Goal: Task Accomplishment & Management: Use online tool/utility

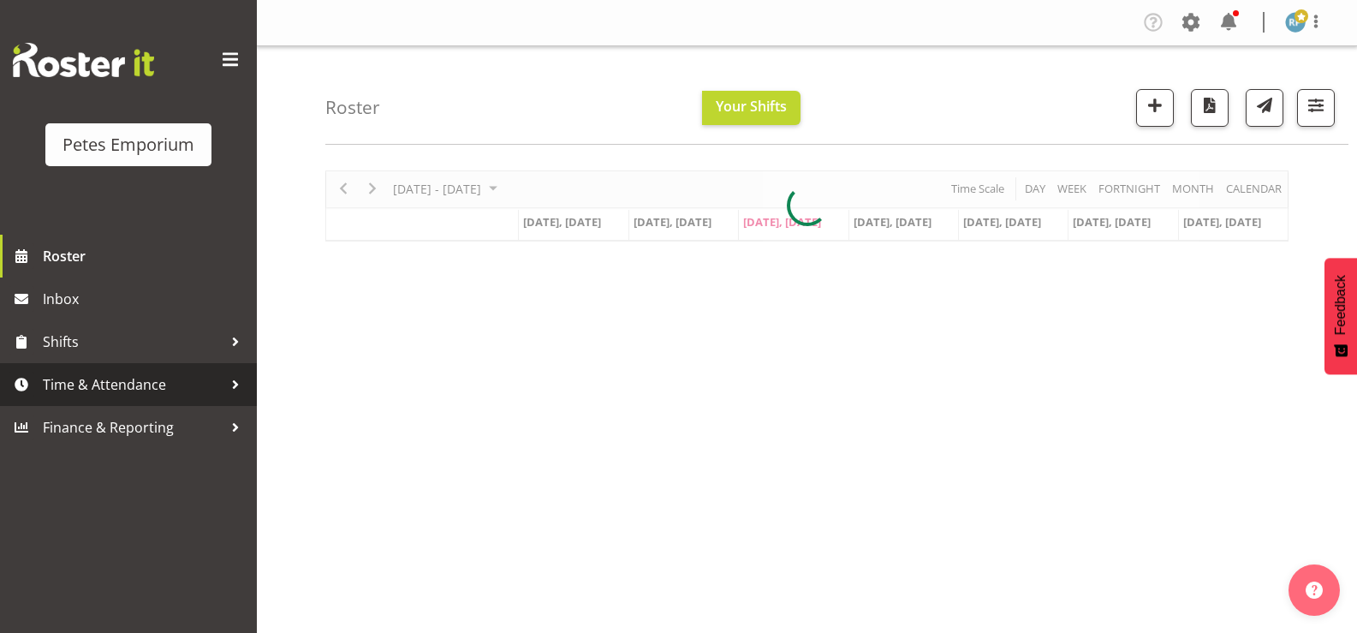
click at [115, 383] on span "Time & Attendance" at bounding box center [133, 385] width 180 height 26
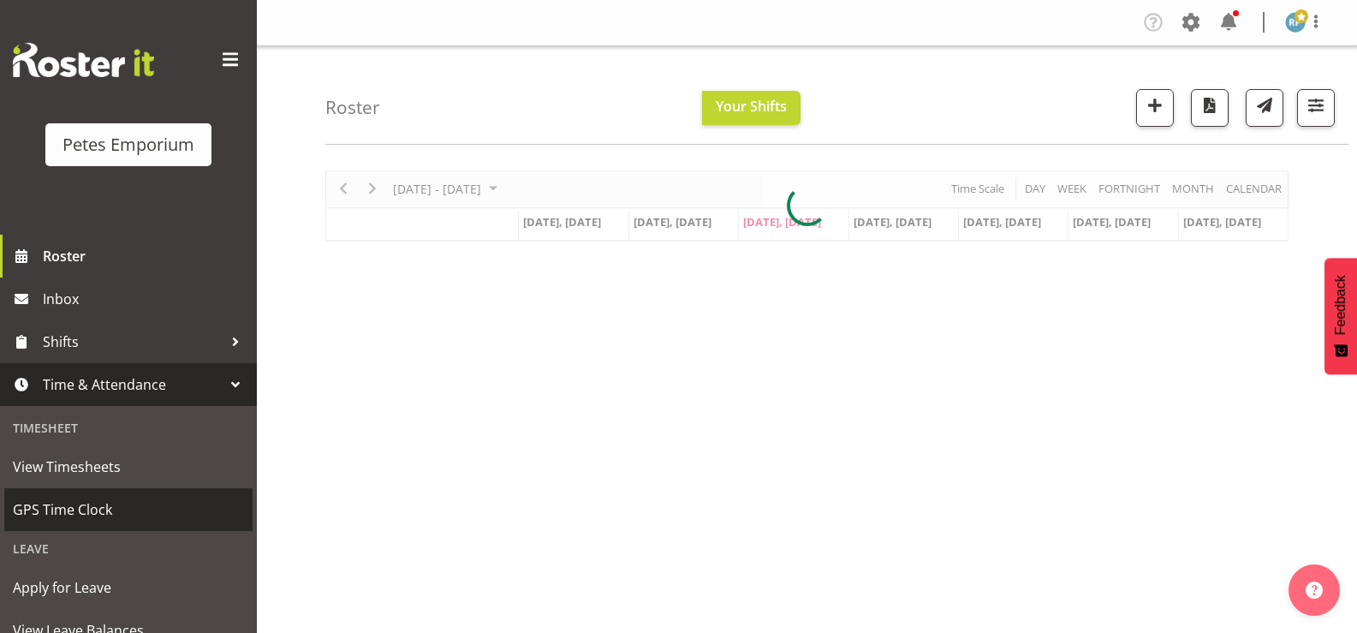
click at [88, 508] on span "GPS Time Clock" at bounding box center [128, 510] width 231 height 26
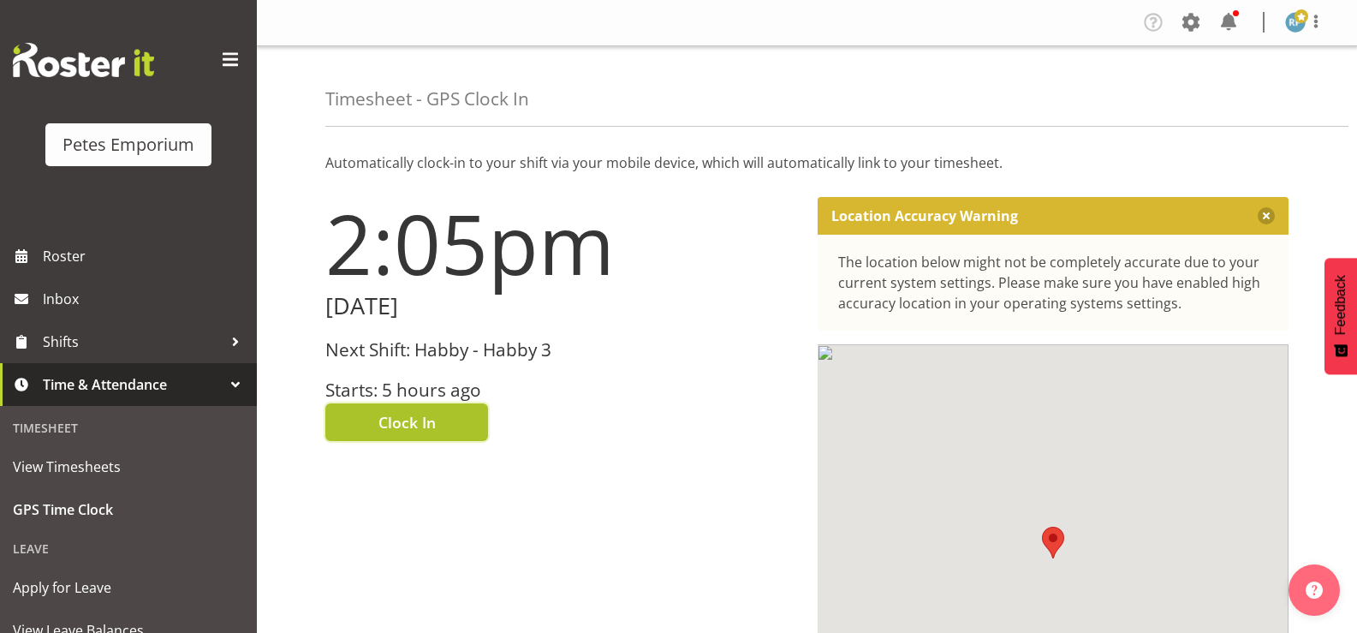
click at [372, 419] on button "Clock In" at bounding box center [406, 422] width 163 height 38
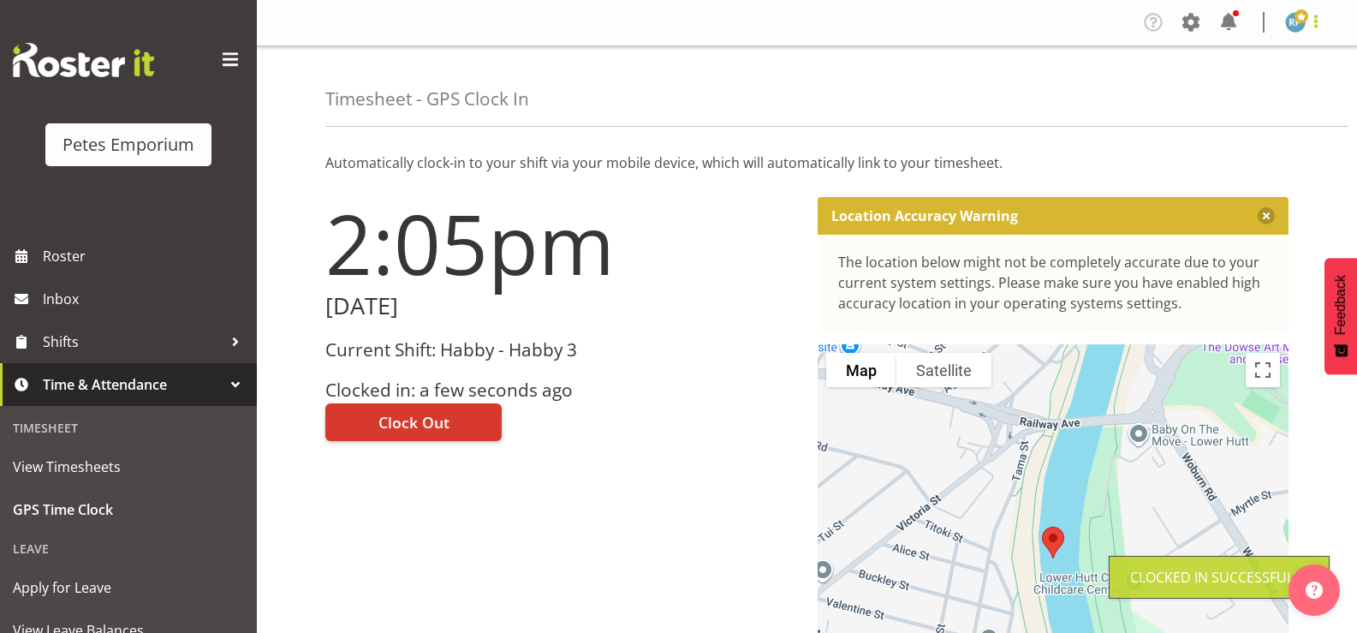
click at [1325, 15] on span at bounding box center [1315, 21] width 21 height 21
click at [1222, 100] on link "Log Out" at bounding box center [1244, 89] width 164 height 31
